Goal: Task Accomplishment & Management: Use online tool/utility

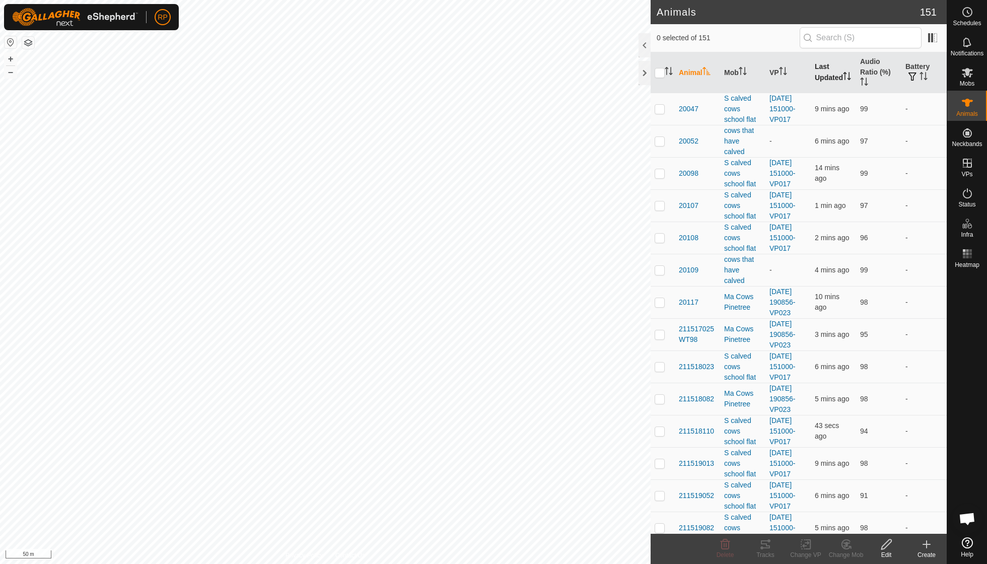
click at [828, 73] on th "Last Updated" at bounding box center [833, 72] width 45 height 41
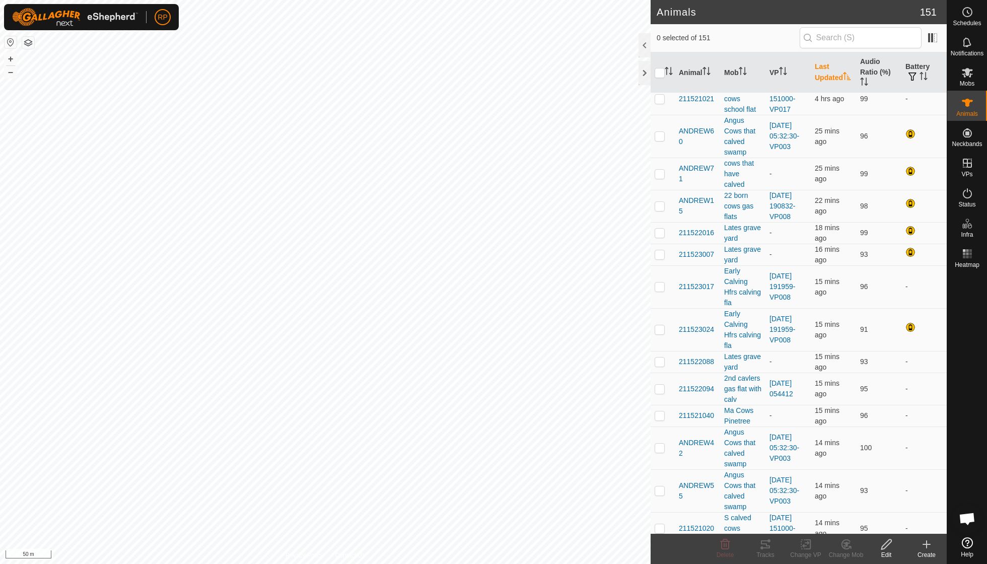
scroll to position [60, 0]
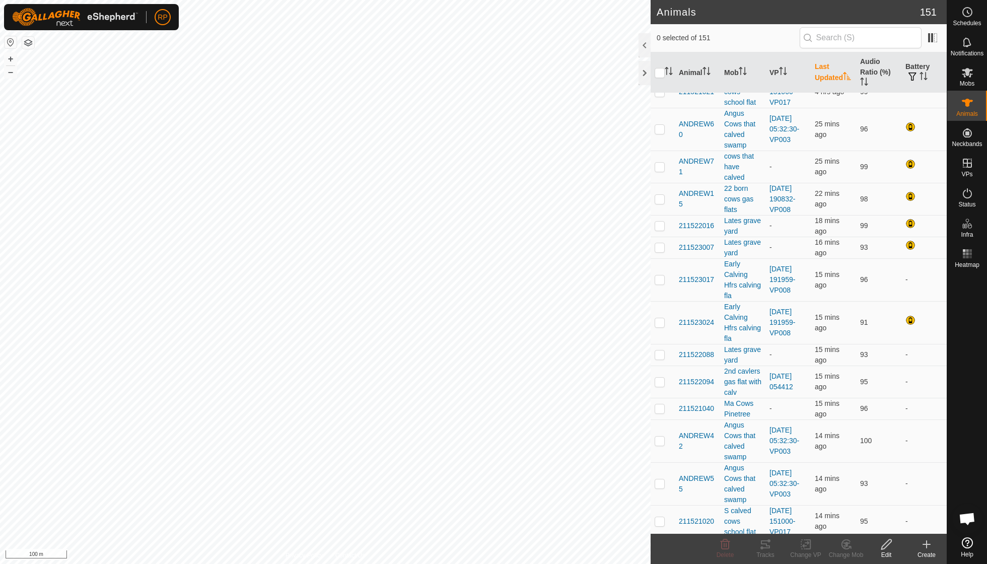
click at [490, 0] on html "RP Schedules Notifications Mobs Animals Neckbands VPs Status Infra Heatmap Help…" at bounding box center [493, 282] width 987 height 564
click at [840, 546] on icon at bounding box center [846, 544] width 13 height 12
click at [846, 497] on link "Choose Mob..." at bounding box center [876, 500] width 100 height 20
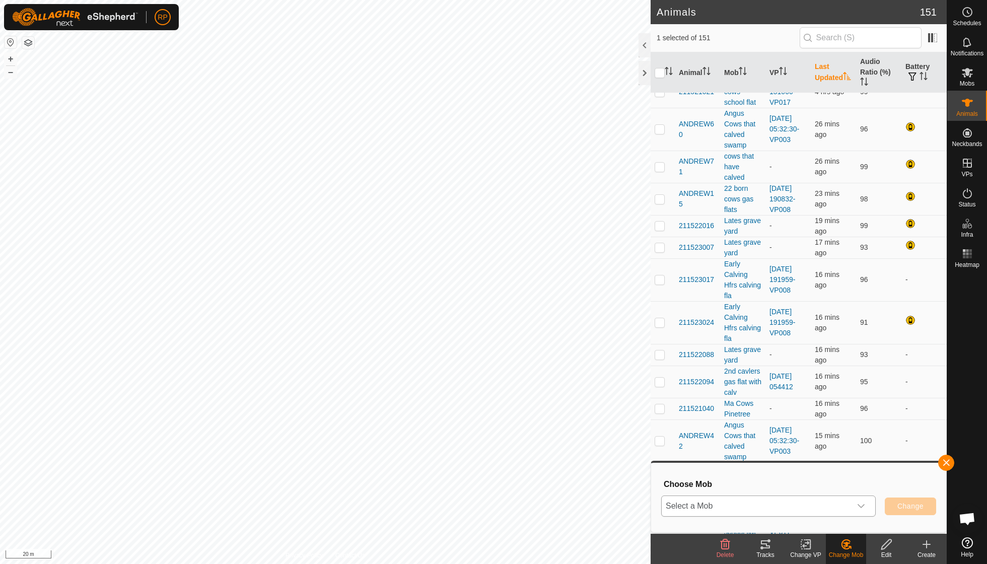
click at [868, 506] on div "dropdown trigger" at bounding box center [861, 506] width 20 height 20
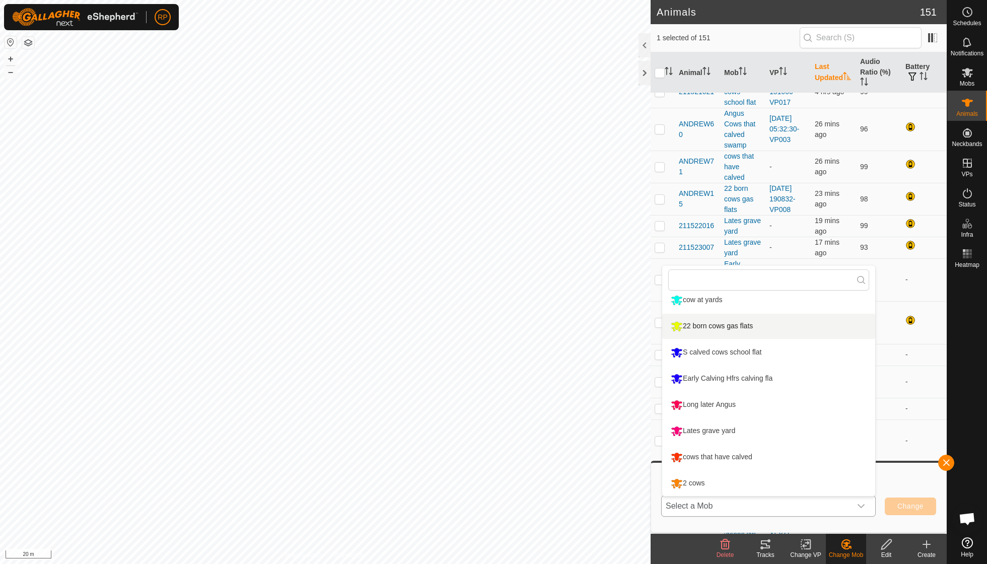
scroll to position [164, 0]
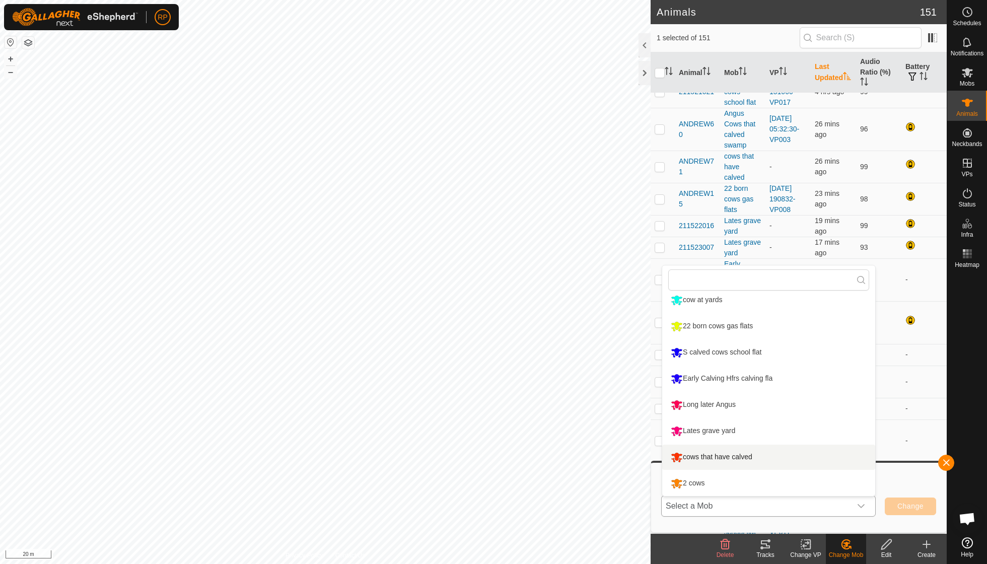
click at [752, 458] on li "cows that have calved" at bounding box center [768, 457] width 213 height 25
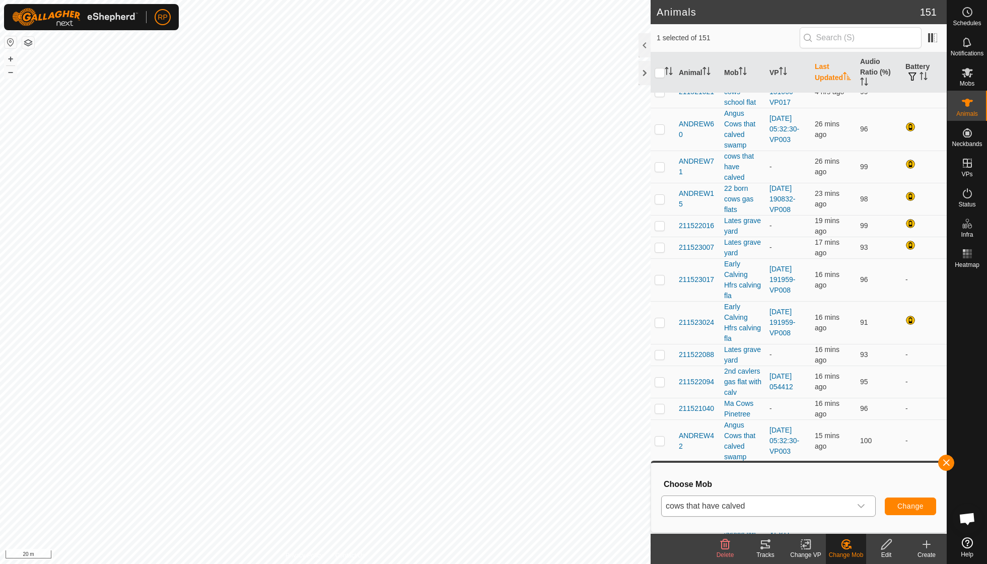
click at [899, 506] on span "Change" at bounding box center [910, 506] width 26 height 8
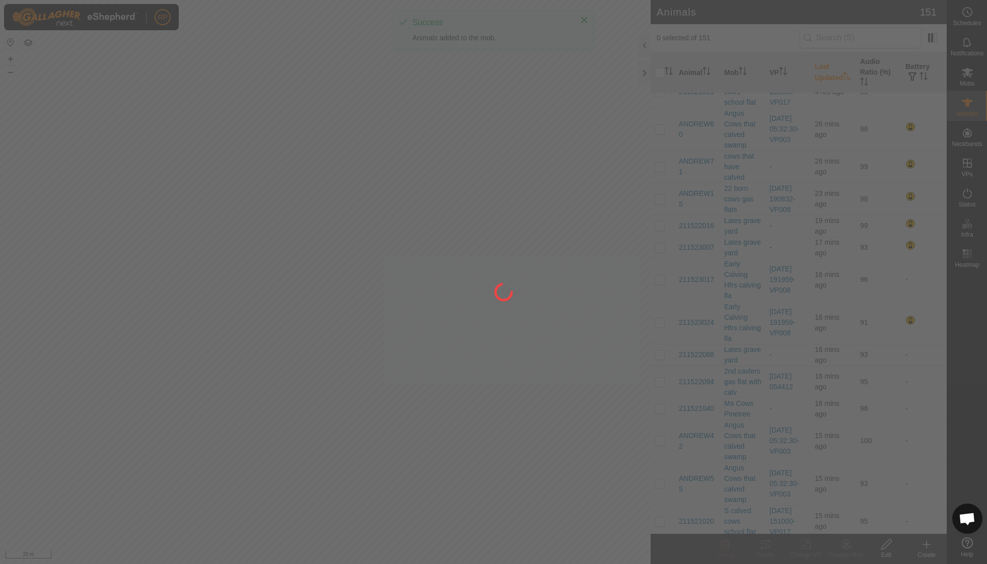
checkbox input "false"
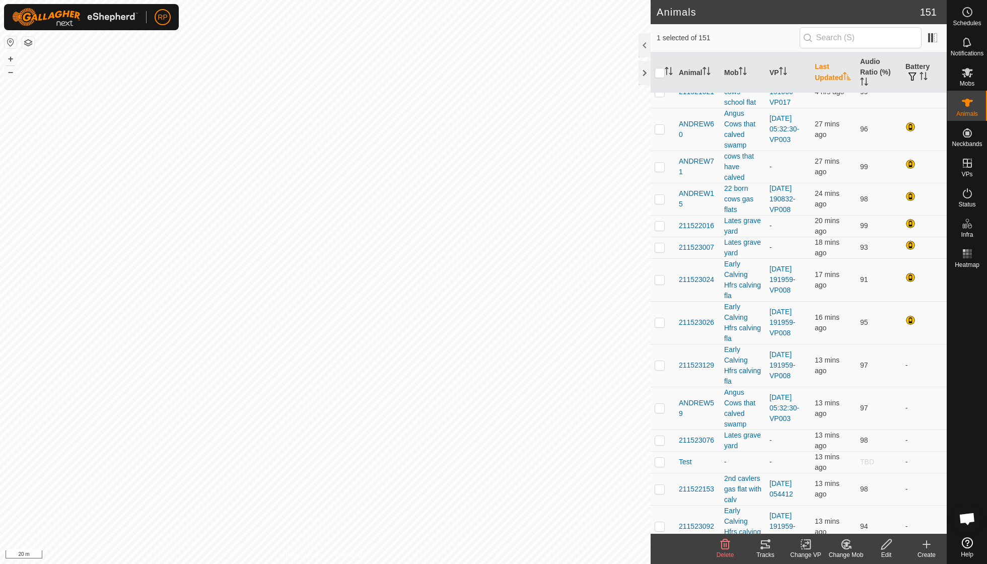
click at [848, 545] on icon at bounding box center [846, 544] width 13 height 12
click at [856, 498] on link "Choose Mob..." at bounding box center [876, 500] width 100 height 20
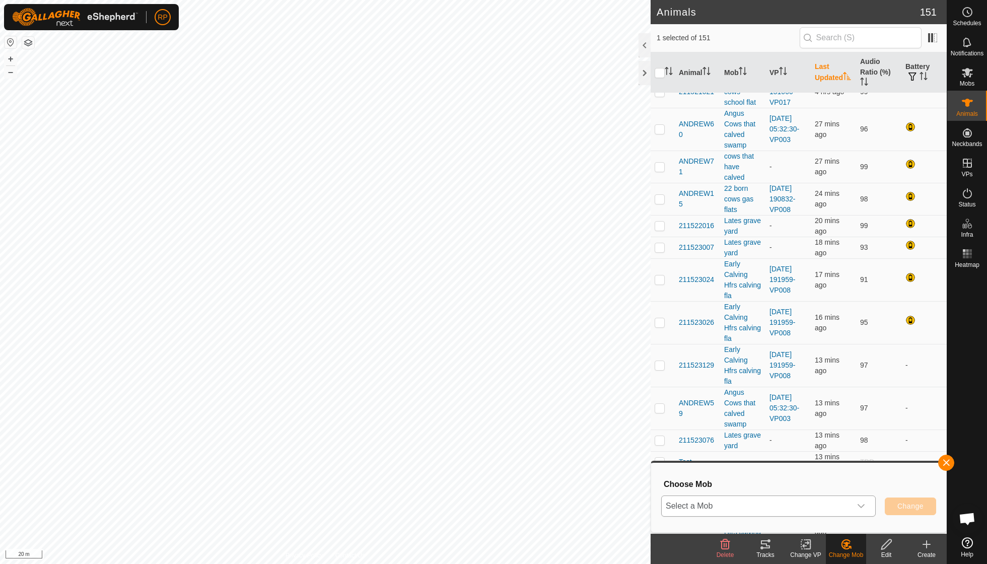
click at [860, 505] on icon "dropdown trigger" at bounding box center [861, 506] width 8 height 8
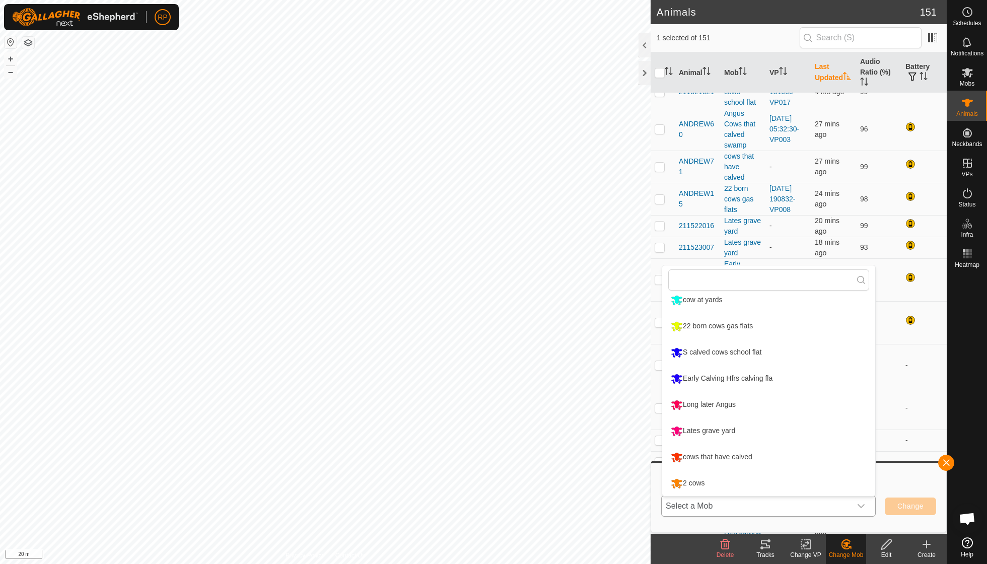
click at [751, 458] on li "cows that have calved" at bounding box center [768, 457] width 213 height 25
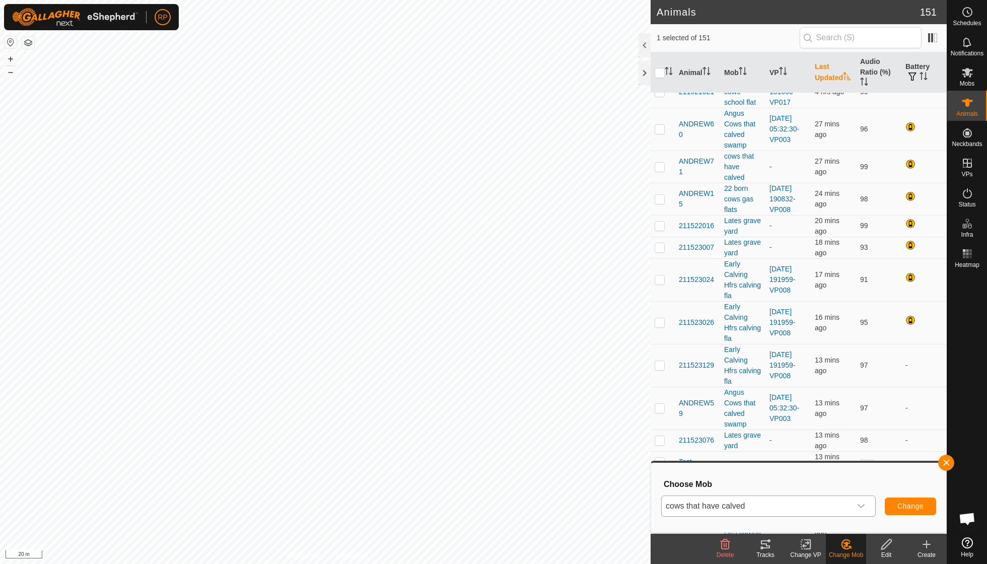
click at [905, 504] on span "Change" at bounding box center [910, 506] width 26 height 8
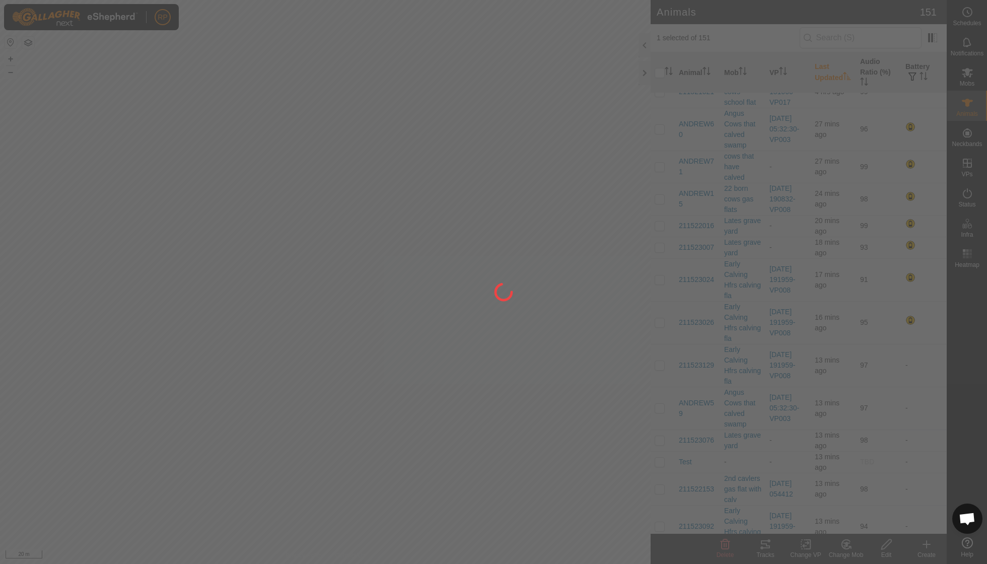
checkbox input "false"
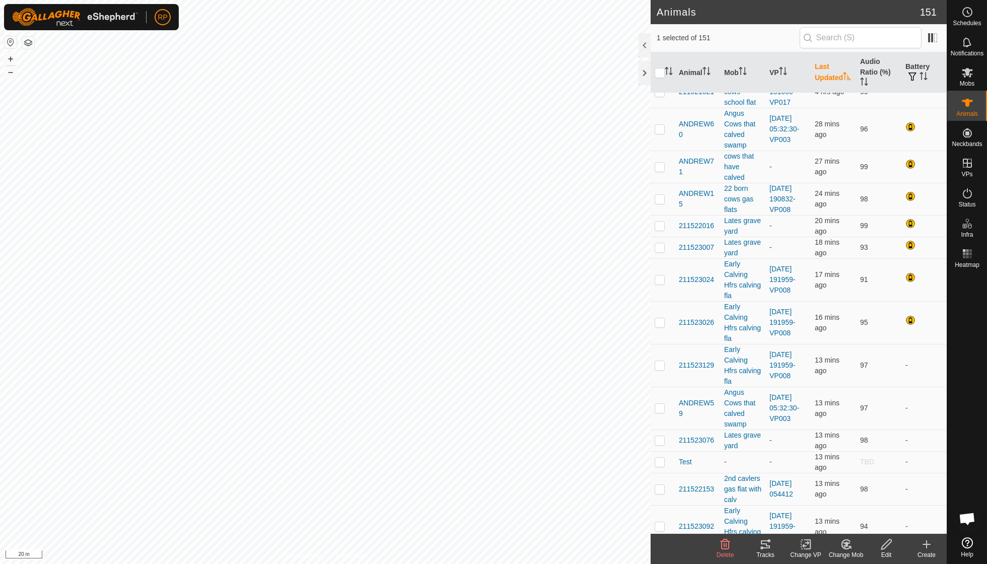
click at [846, 542] on icon at bounding box center [846, 544] width 13 height 12
click at [867, 498] on link "Choose Mob..." at bounding box center [876, 500] width 100 height 20
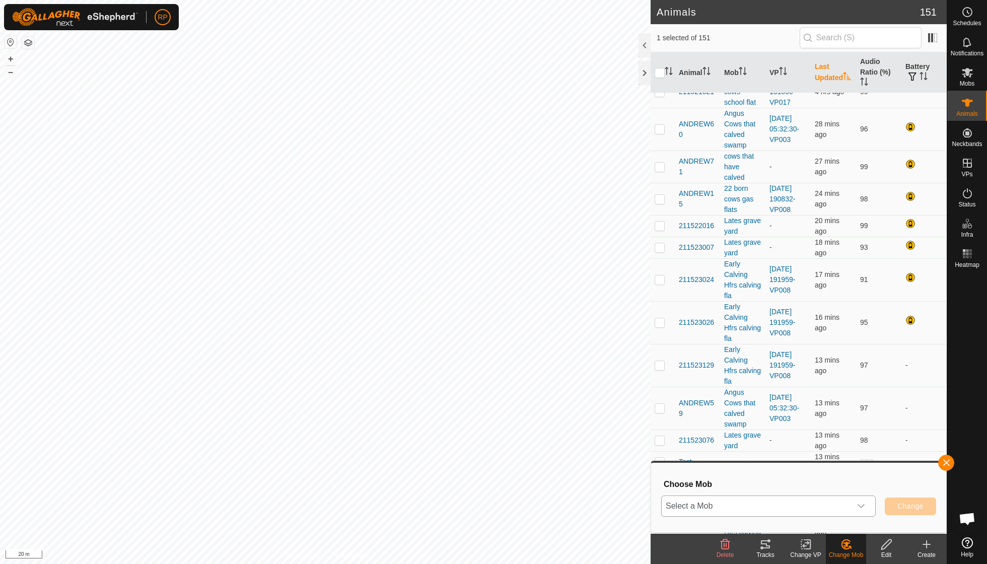
click at [857, 506] on icon "dropdown trigger" at bounding box center [861, 506] width 8 height 8
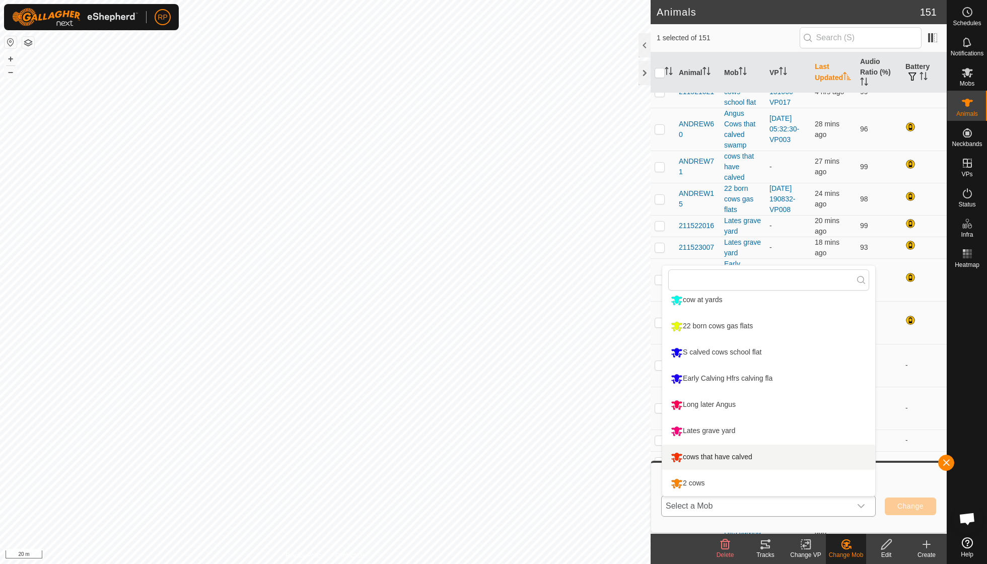
click at [736, 462] on li "cows that have calved" at bounding box center [768, 457] width 213 height 25
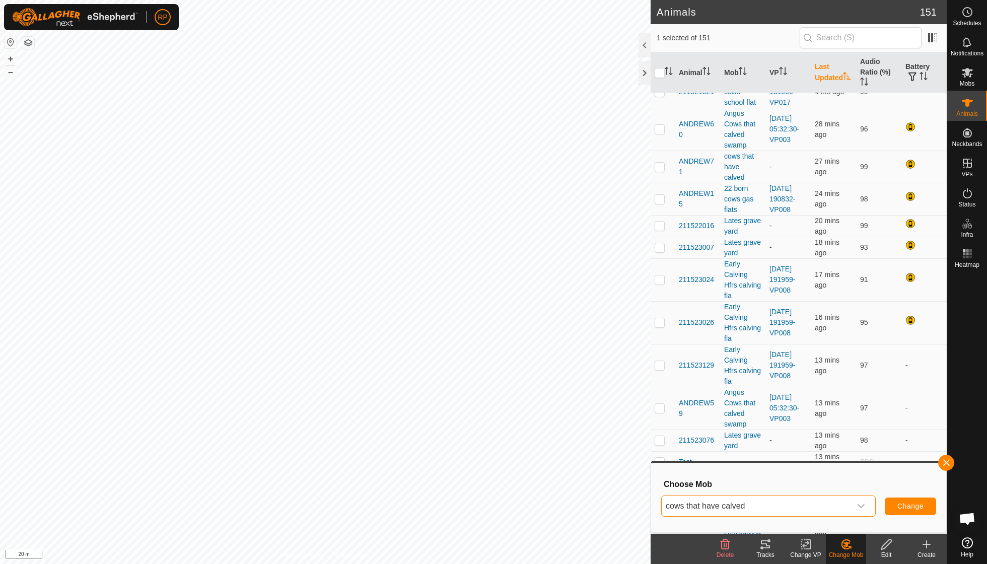
click at [911, 508] on span "Change" at bounding box center [910, 506] width 26 height 8
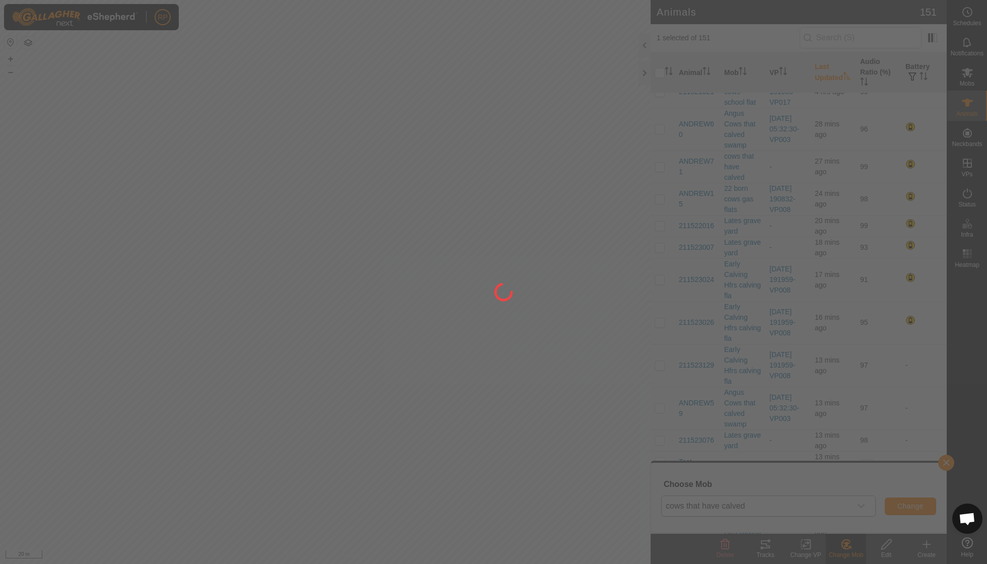
checkbox input "false"
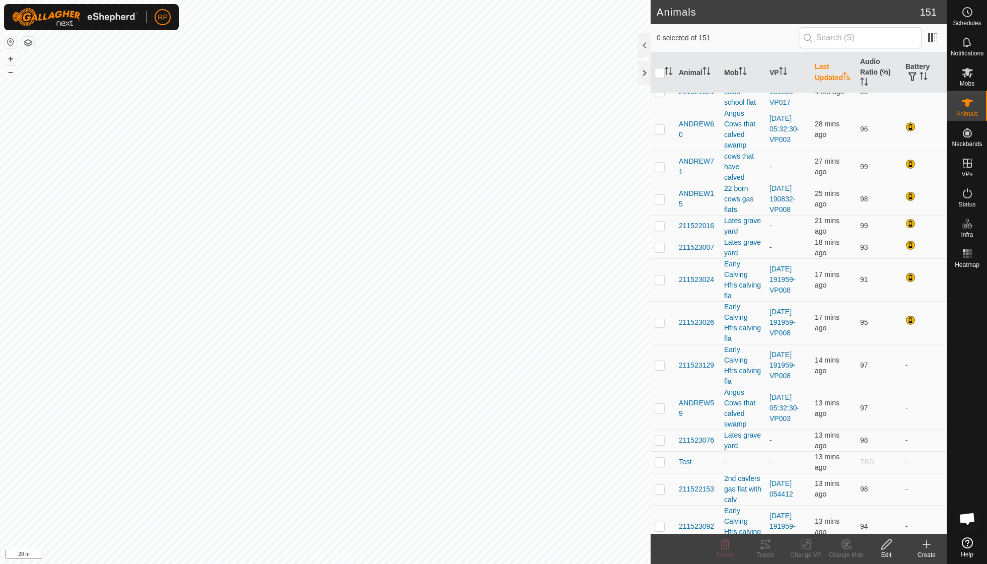
click at [818, 75] on th "Last Updated" at bounding box center [833, 72] width 45 height 41
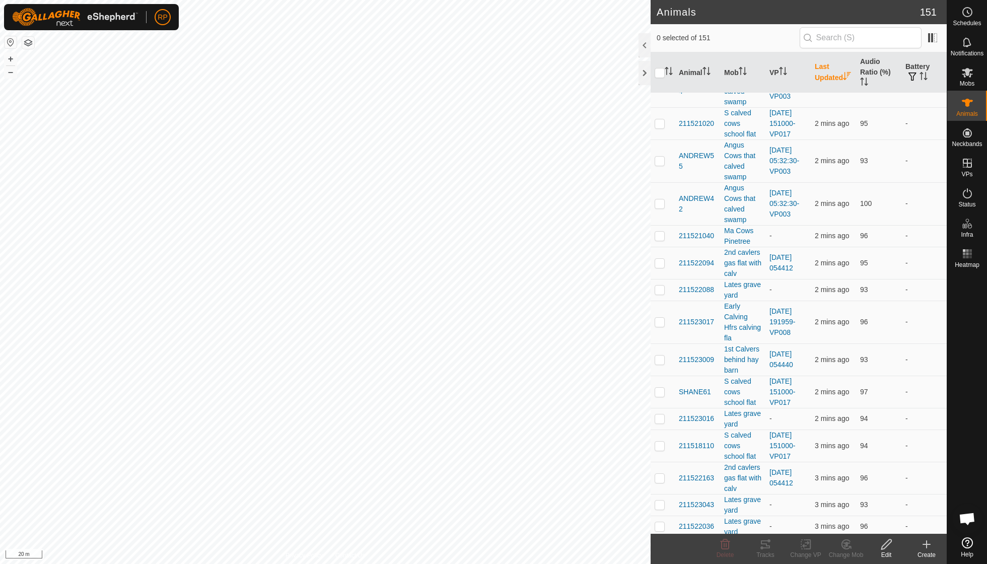
scroll to position [0, 0]
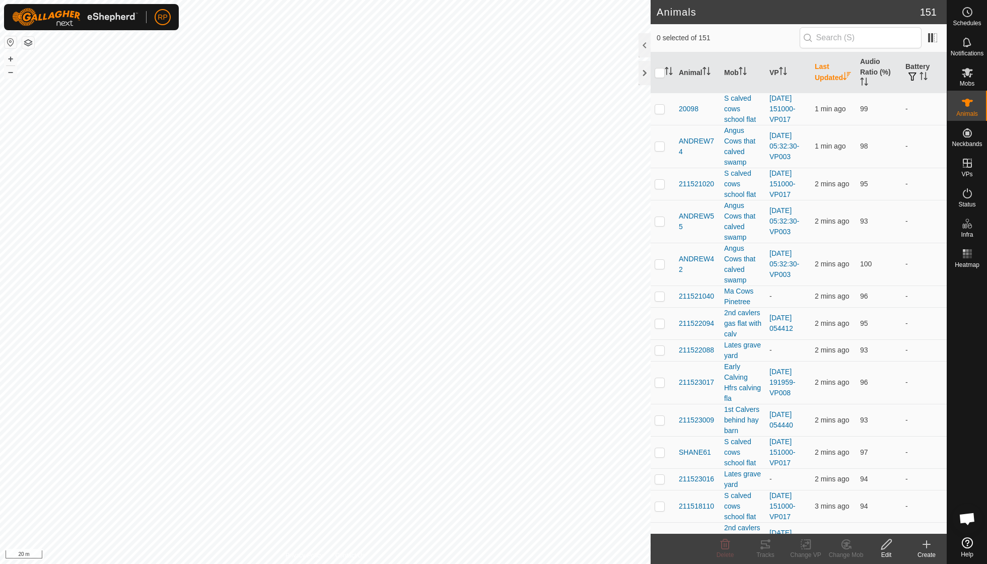
click at [818, 75] on th "Last Updated" at bounding box center [833, 72] width 45 height 41
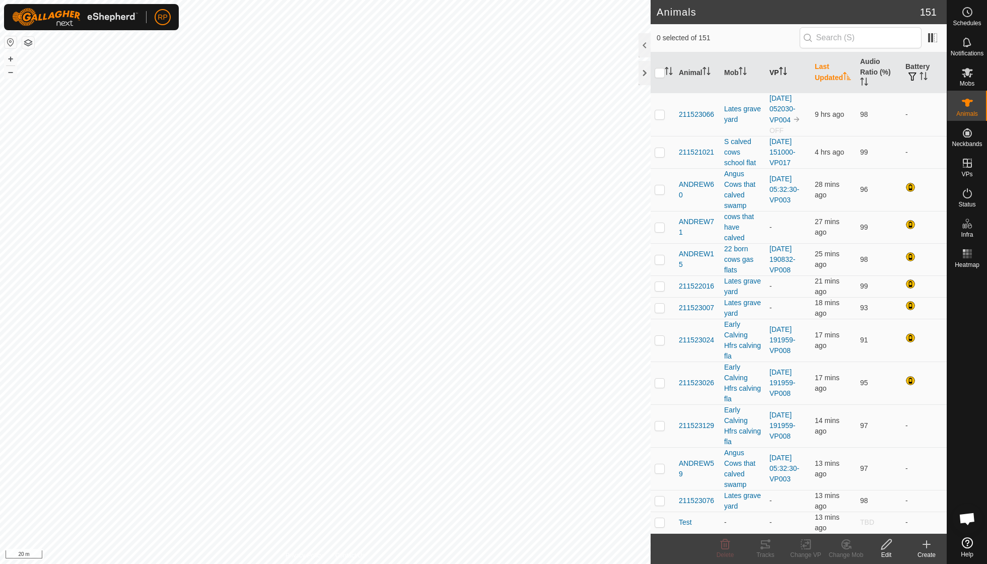
click at [778, 71] on th "VP" at bounding box center [787, 72] width 45 height 41
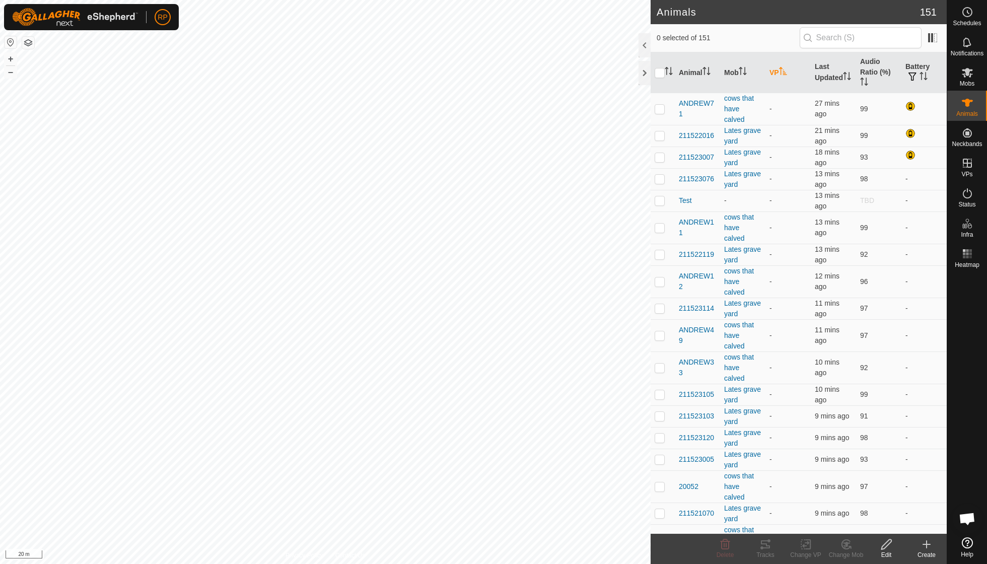
click at [778, 71] on th "VP" at bounding box center [787, 72] width 45 height 41
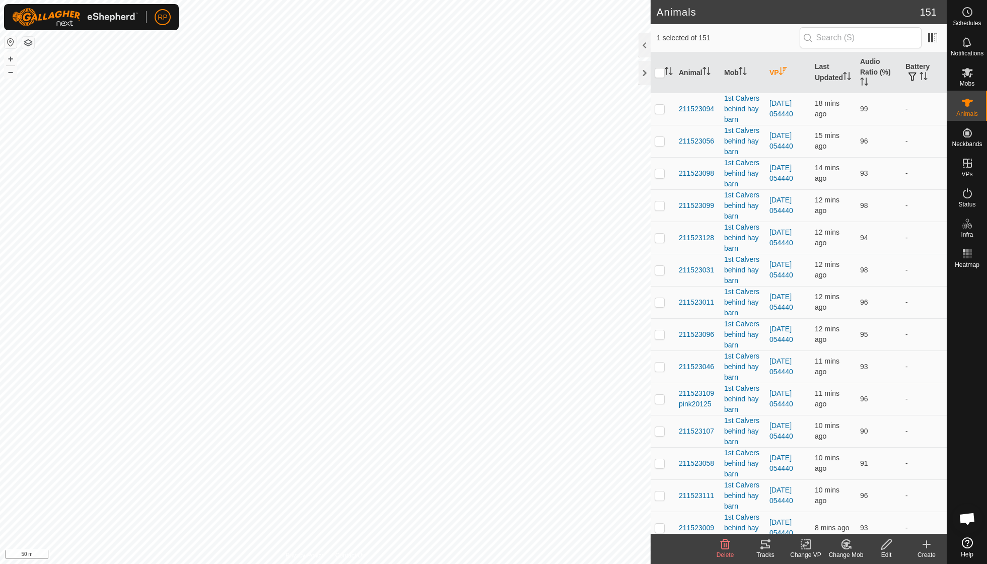
click at [844, 548] on icon at bounding box center [846, 544] width 13 height 12
click at [860, 504] on link "Choose Mob..." at bounding box center [876, 500] width 100 height 20
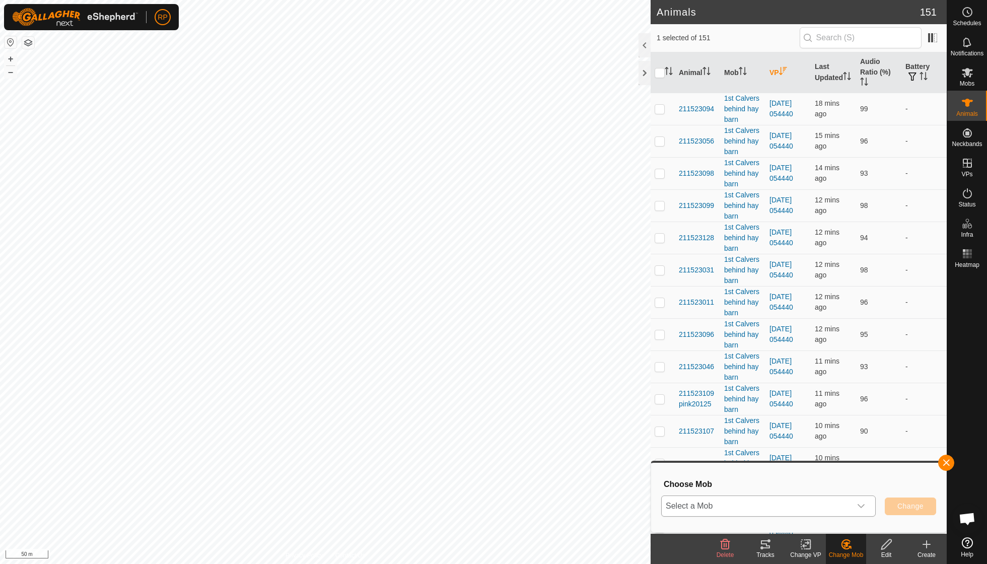
click at [863, 505] on icon "dropdown trigger" at bounding box center [861, 506] width 8 height 8
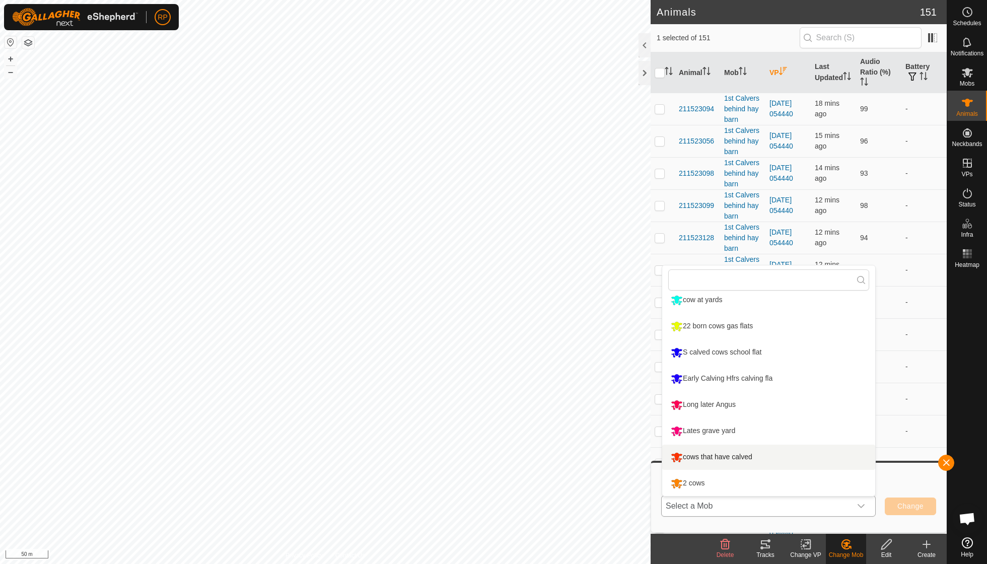
scroll to position [164, 0]
click at [735, 457] on li "cows that have calved" at bounding box center [768, 457] width 213 height 25
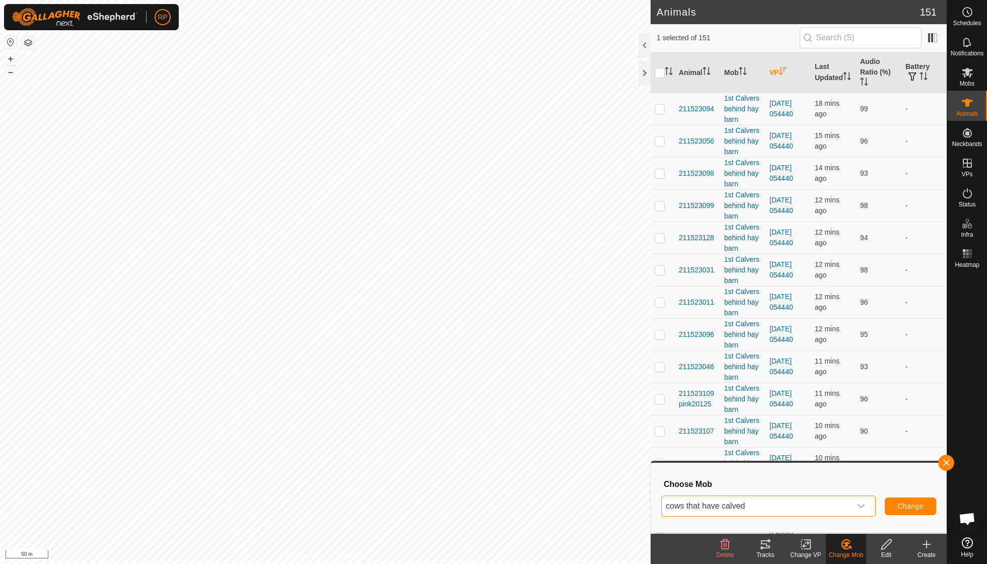
click at [915, 508] on span "Change" at bounding box center [910, 506] width 26 height 8
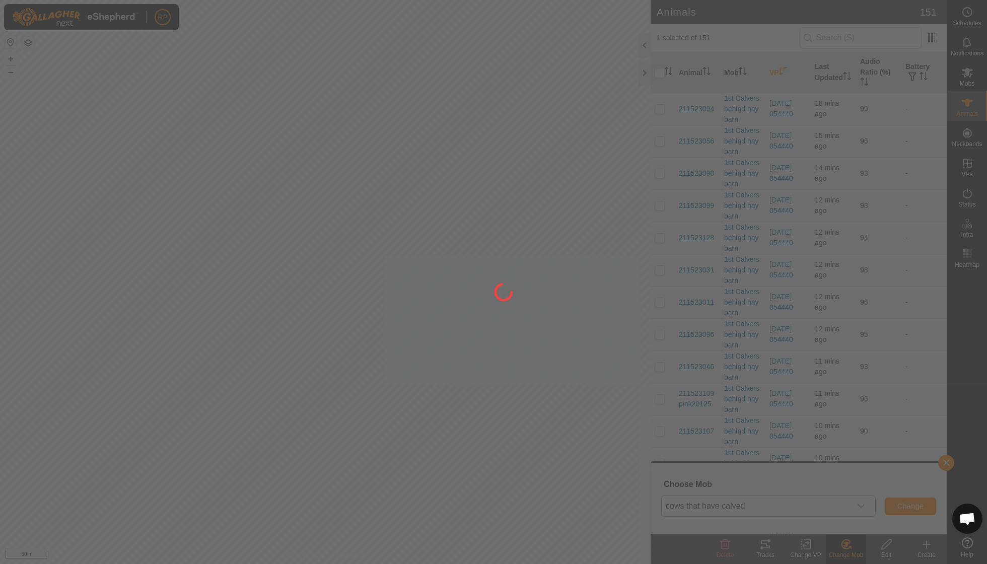
checkbox input "false"
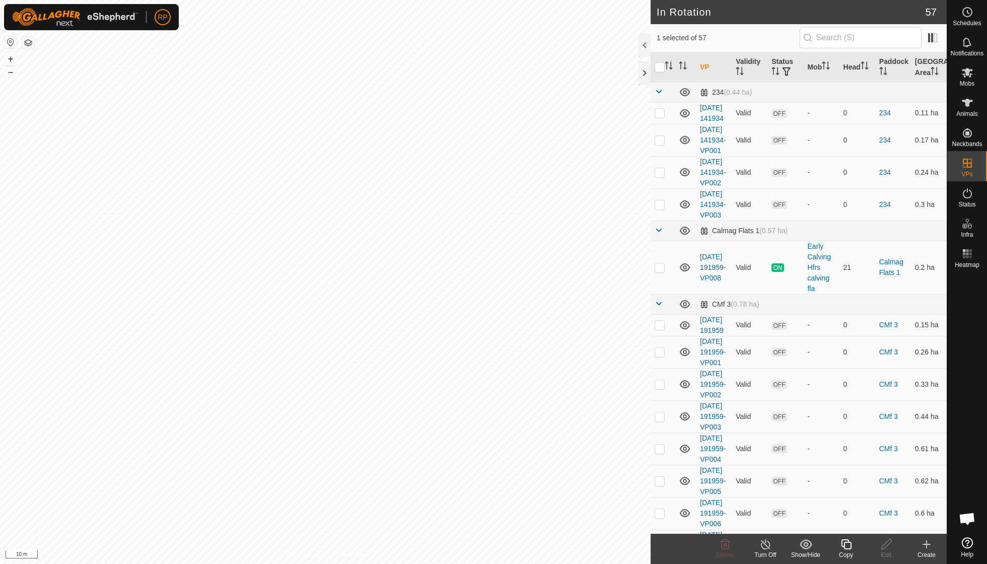
click at [852, 544] on icon at bounding box center [846, 544] width 13 height 12
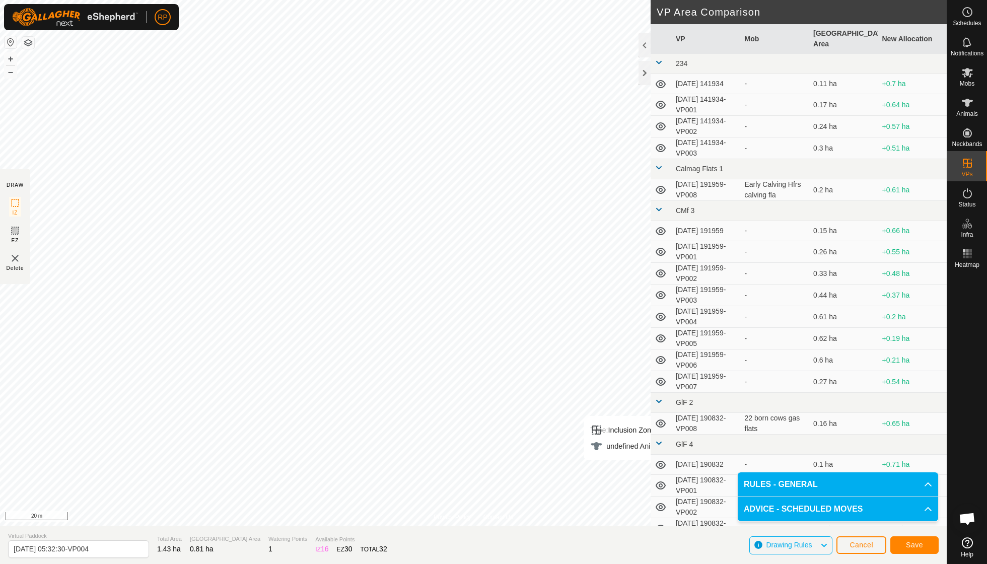
click at [917, 548] on span "Save" at bounding box center [914, 545] width 17 height 8
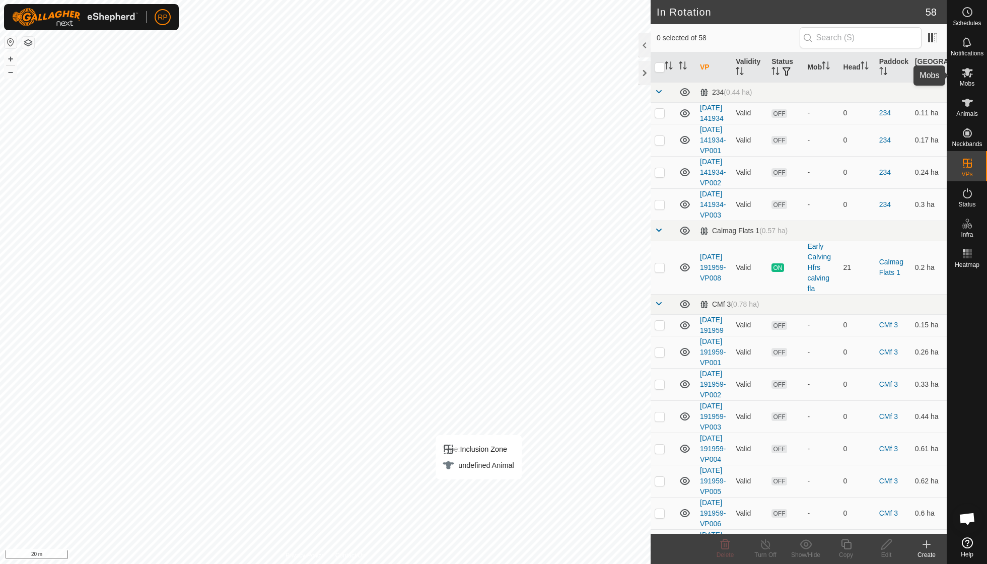
click at [963, 78] on icon at bounding box center [967, 72] width 12 height 12
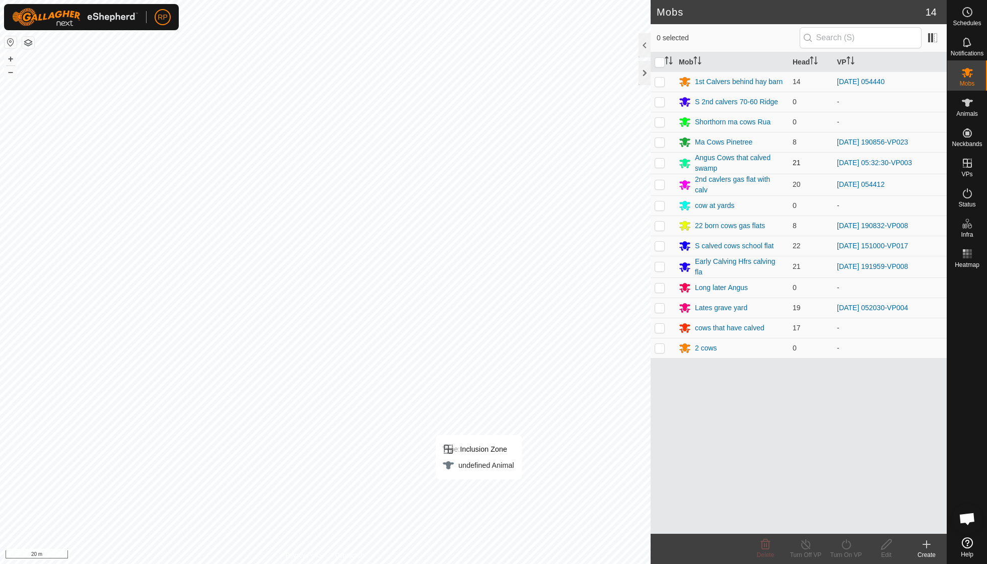
click at [663, 161] on p-checkbox at bounding box center [660, 163] width 10 height 8
checkbox input "true"
click at [845, 544] on icon at bounding box center [846, 544] width 13 height 12
click at [844, 525] on link "Now" at bounding box center [876, 522] width 100 height 20
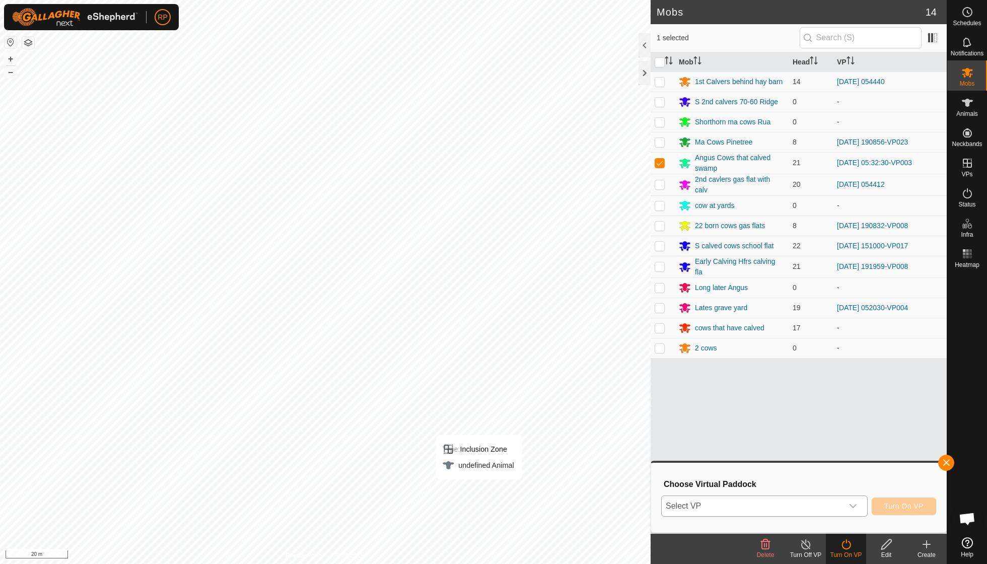
click at [852, 502] on icon "dropdown trigger" at bounding box center [853, 506] width 8 height 8
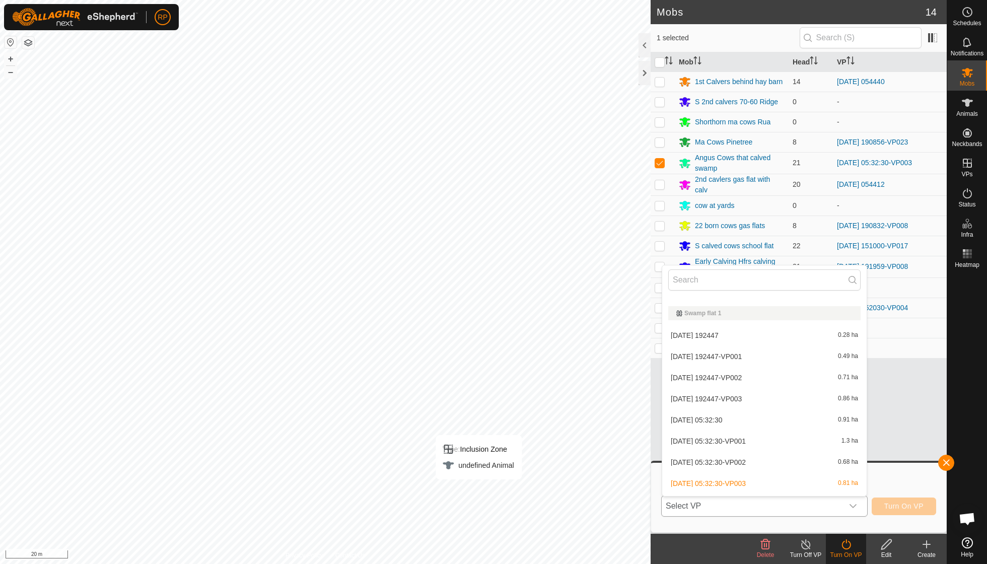
scroll to position [1329, 0]
click at [754, 495] on li "[DATE] 05:32:30-VP004 0.81 ha" at bounding box center [764, 505] width 204 height 20
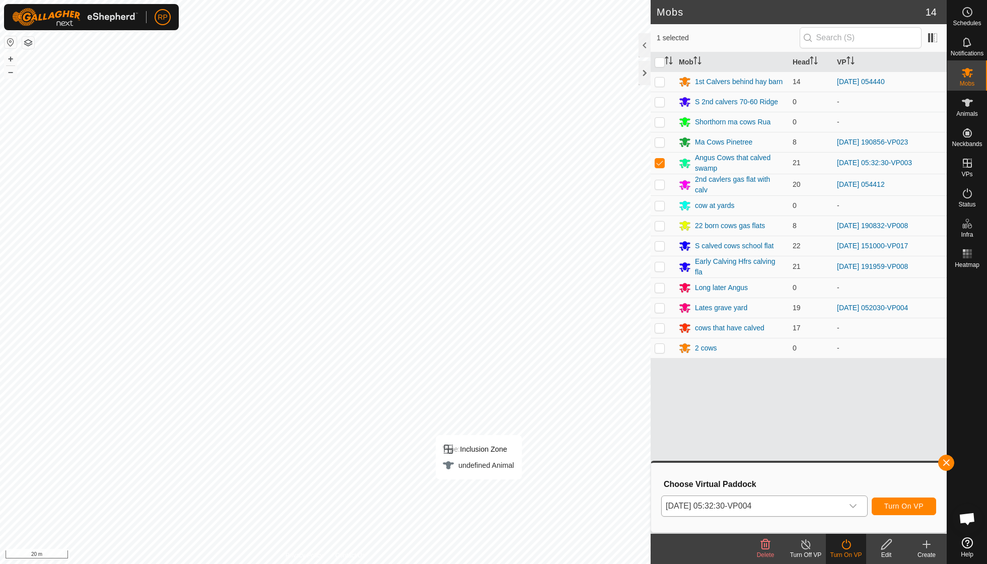
click at [885, 507] on span "Turn On VP" at bounding box center [903, 506] width 39 height 8
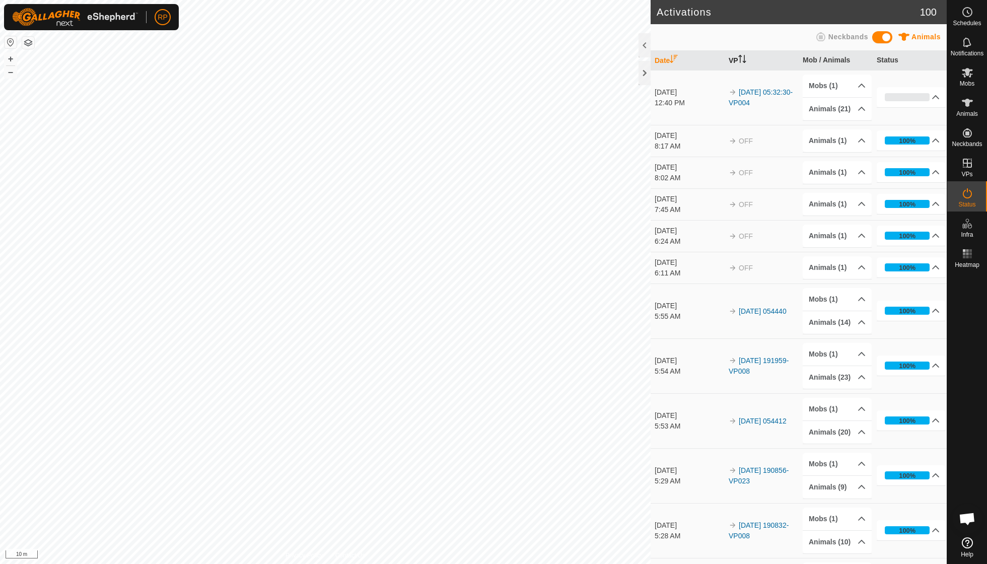
click at [749, 59] on th "VP" at bounding box center [761, 61] width 74 height 20
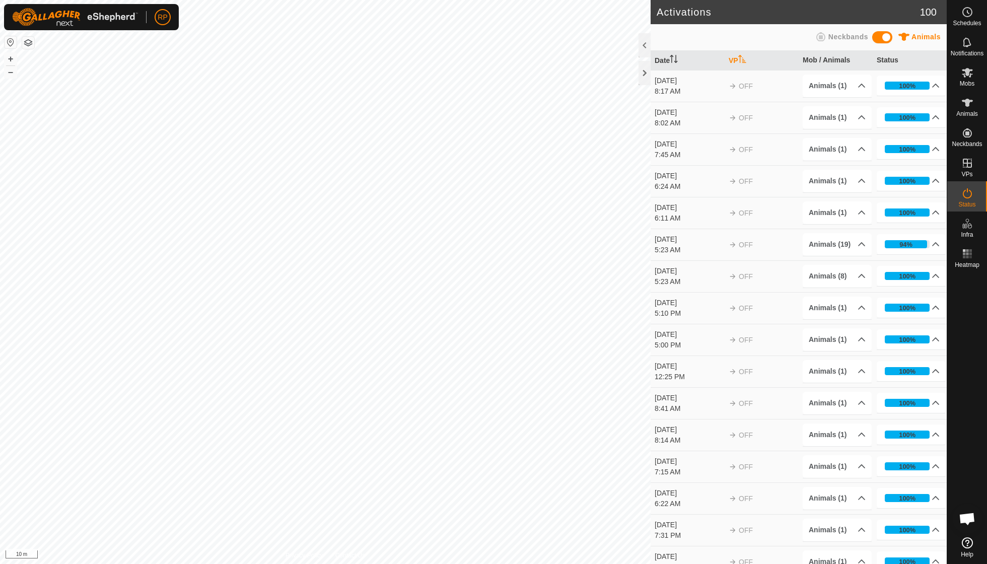
click at [749, 59] on th "VP" at bounding box center [761, 61] width 74 height 20
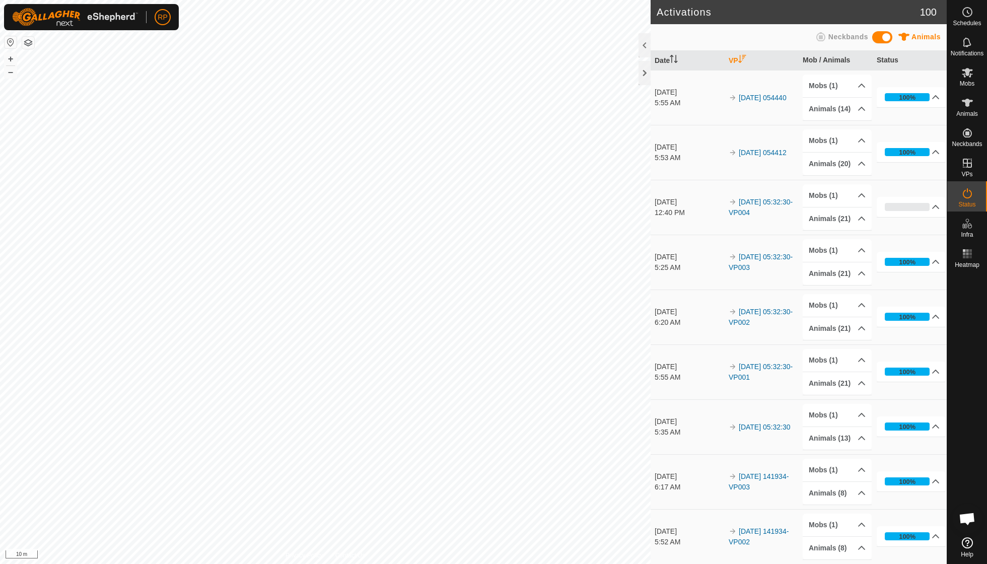
click at [748, 57] on th "VP" at bounding box center [761, 61] width 74 height 20
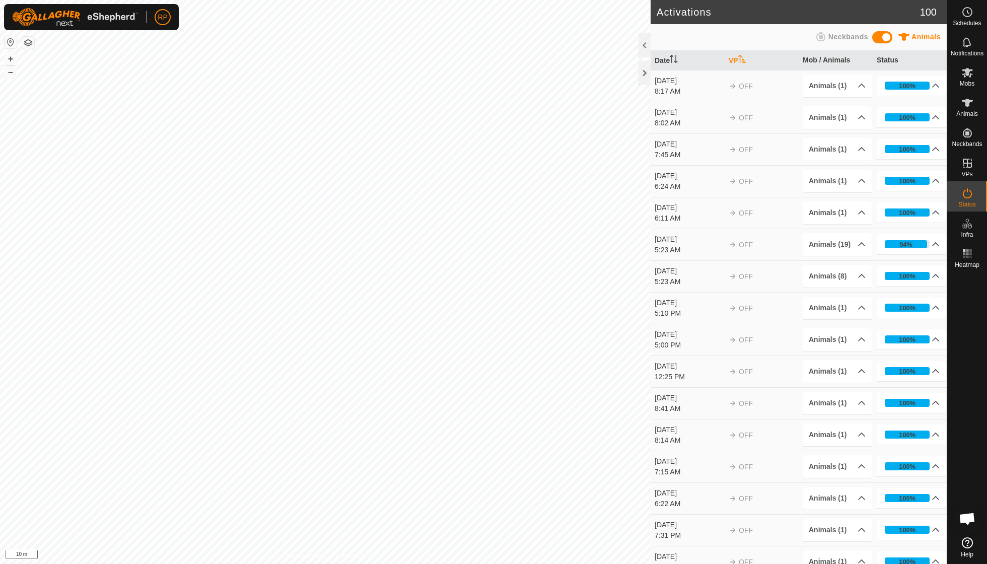
click at [748, 57] on th "VP" at bounding box center [761, 61] width 74 height 20
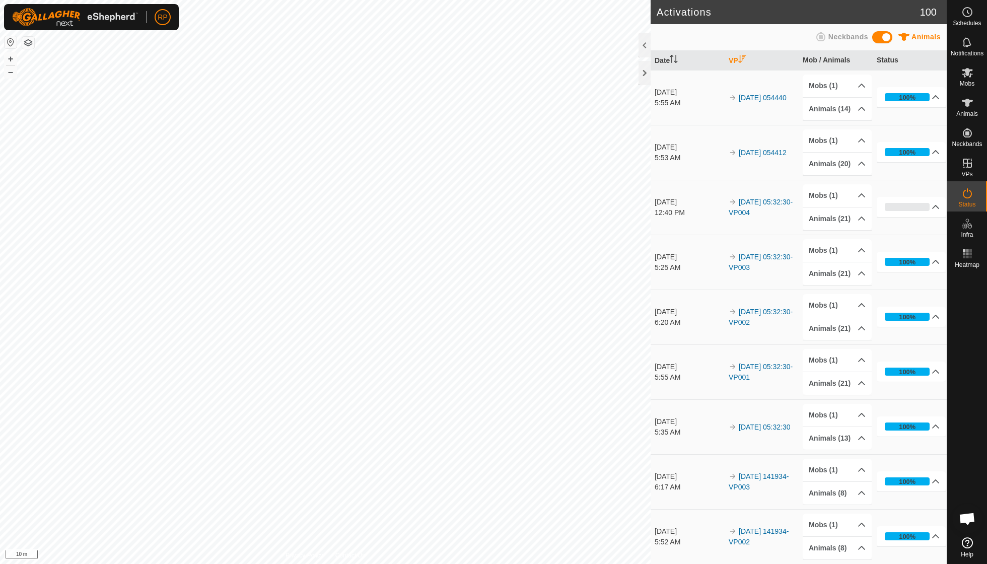
click at [744, 61] on icon "Activate to sort" at bounding box center [742, 59] width 8 height 8
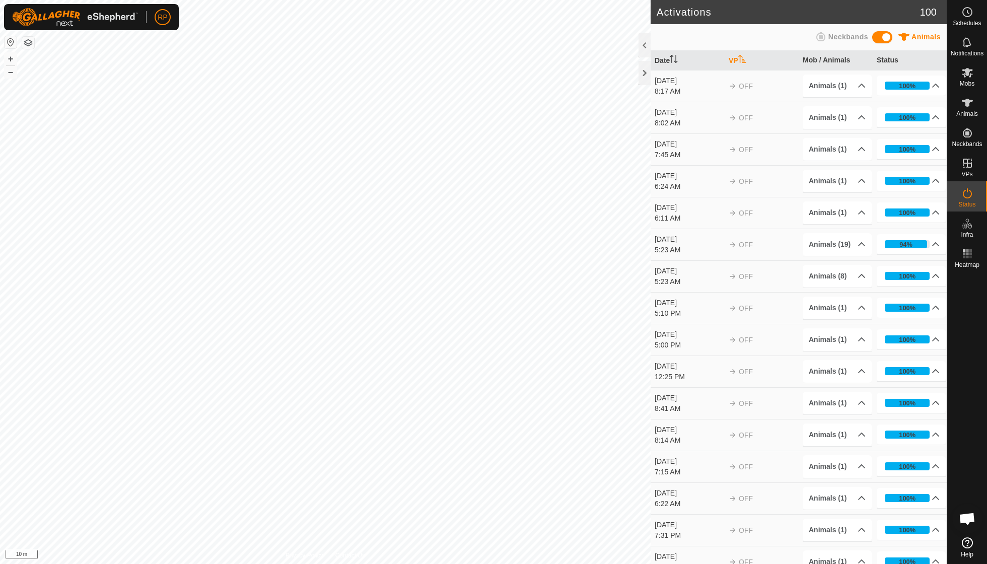
click at [744, 61] on icon "Activate to sort" at bounding box center [742, 59] width 8 height 8
